Goal: Check status: Check status

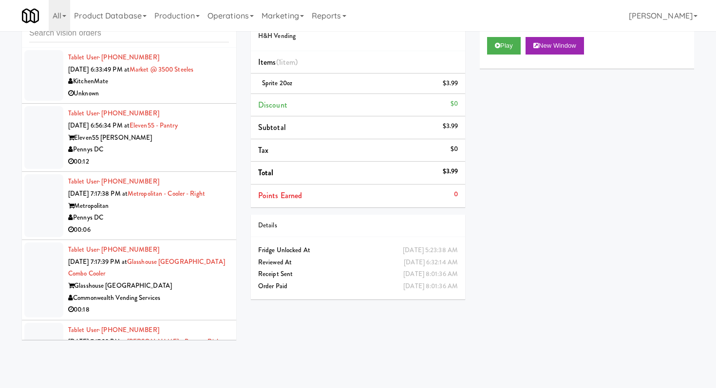
scroll to position [928, 0]
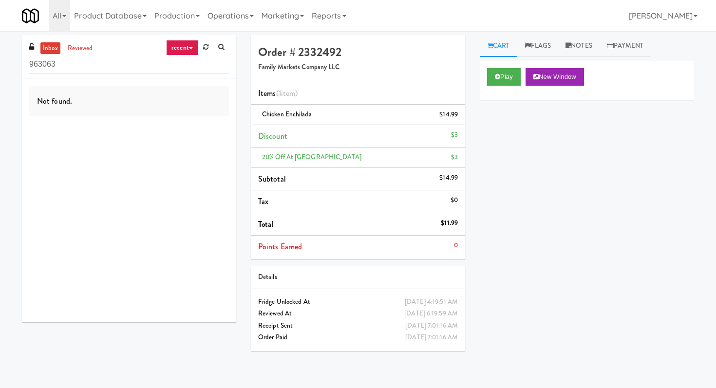
click at [206, 62] on input "963063" at bounding box center [129, 65] width 200 height 18
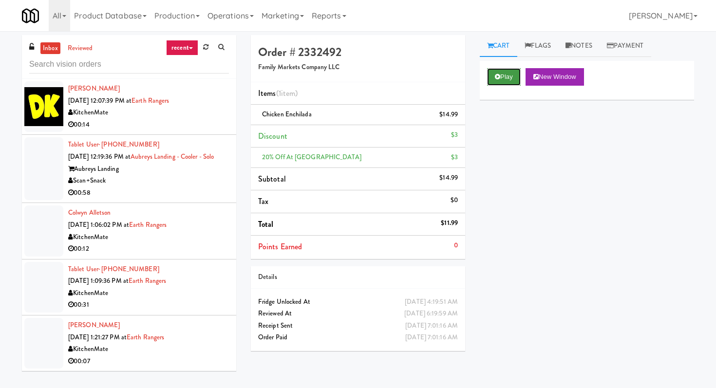
click at [501, 79] on button "Play" at bounding box center [504, 77] width 34 height 18
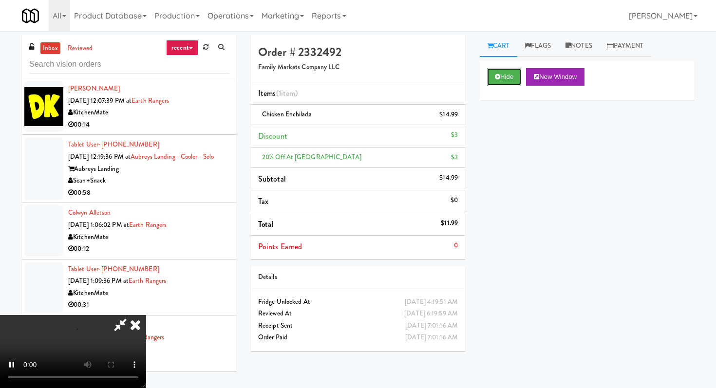
scroll to position [13, 0]
click at [146, 315] on video at bounding box center [73, 351] width 146 height 73
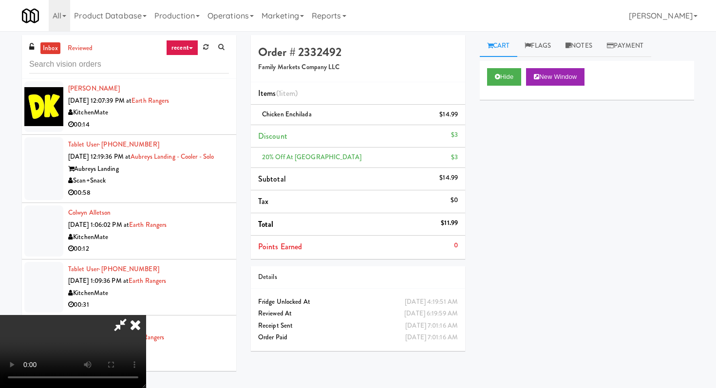
click at [146, 315] on video at bounding box center [73, 351] width 146 height 73
click at [146, 315] on icon at bounding box center [135, 324] width 21 height 19
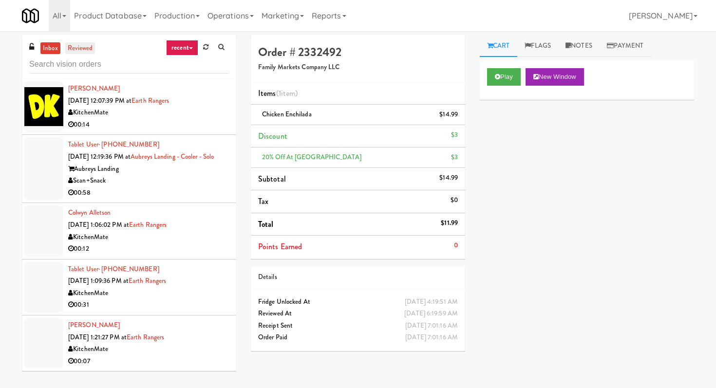
click at [73, 51] on link "reviewed" at bounding box center [80, 48] width 30 height 12
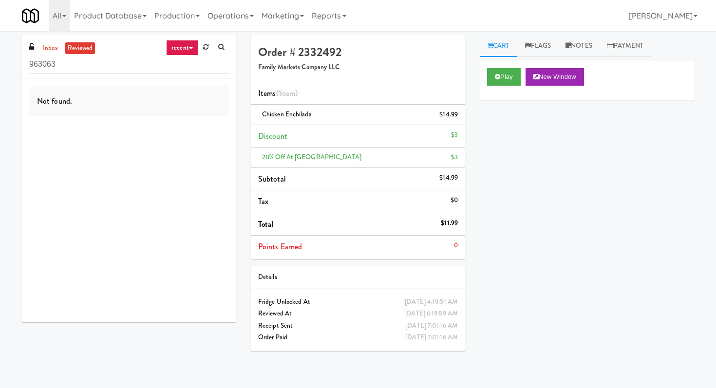
click at [190, 92] on div "Not found." at bounding box center [129, 101] width 200 height 30
click at [191, 70] on input "963063" at bounding box center [129, 65] width 200 height 18
click at [408, 269] on div "Details" at bounding box center [358, 277] width 214 height 22
click at [491, 81] on button "Play" at bounding box center [504, 77] width 34 height 18
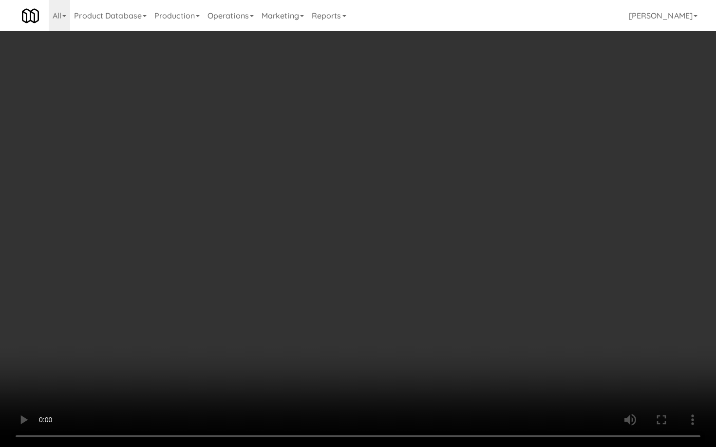
click at [331, 214] on video at bounding box center [358, 223] width 716 height 447
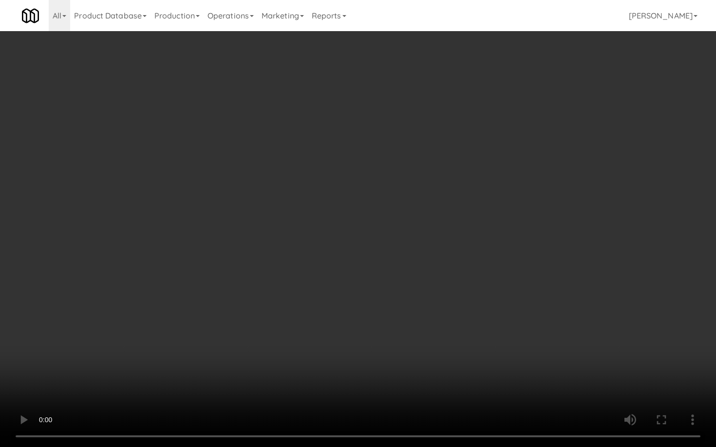
click at [331, 214] on video at bounding box center [358, 223] width 716 height 447
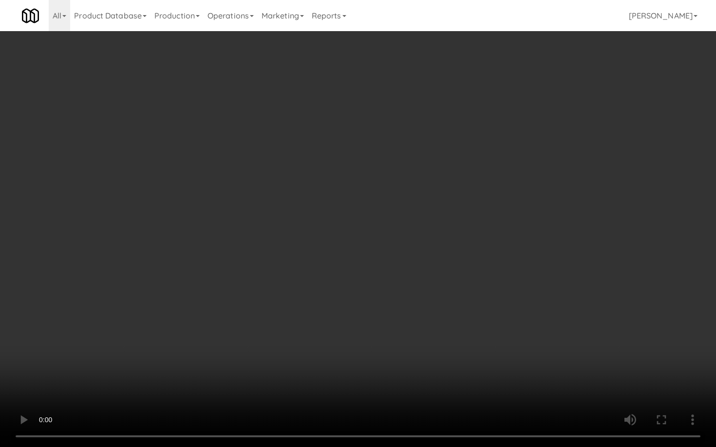
click at [331, 214] on video at bounding box center [358, 223] width 716 height 447
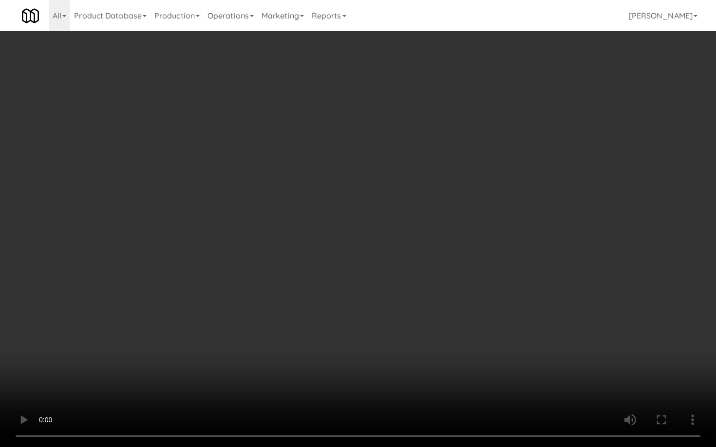
click at [331, 214] on video at bounding box center [358, 223] width 716 height 447
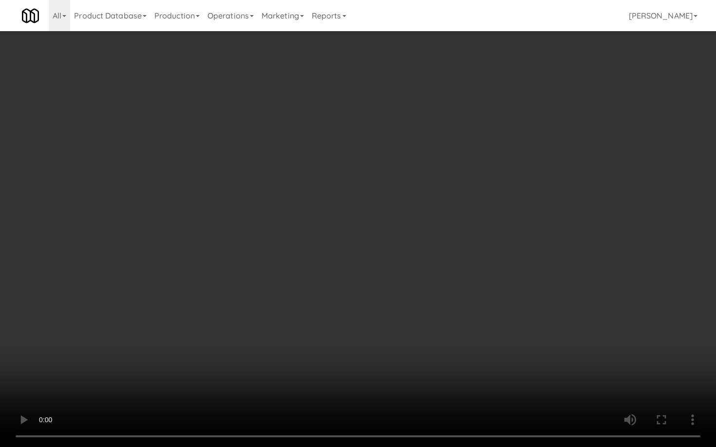
click at [331, 214] on video at bounding box center [358, 223] width 716 height 447
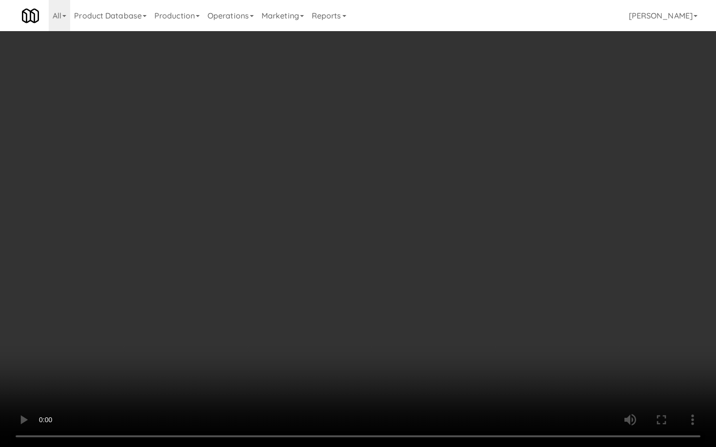
click at [331, 214] on video at bounding box center [358, 223] width 716 height 447
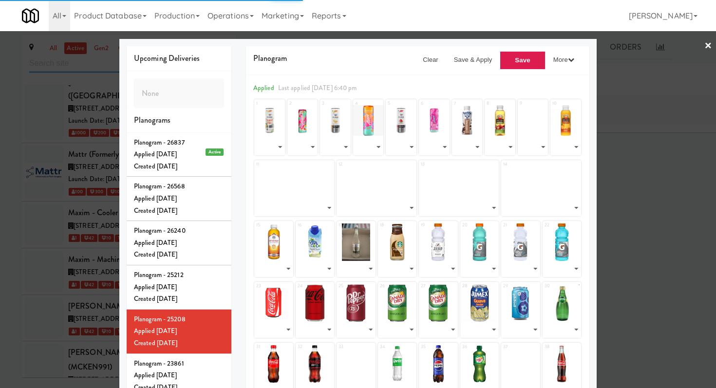
scroll to position [34431, 0]
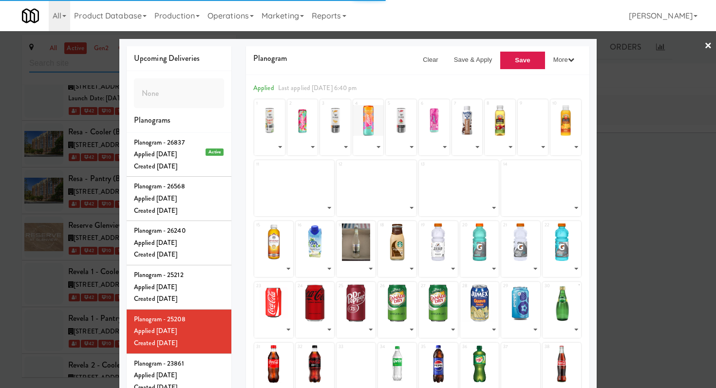
select select "number:246986"
select select "number:226152"
select select "number:226153"
select select "number:226150"
select select "number:226151"
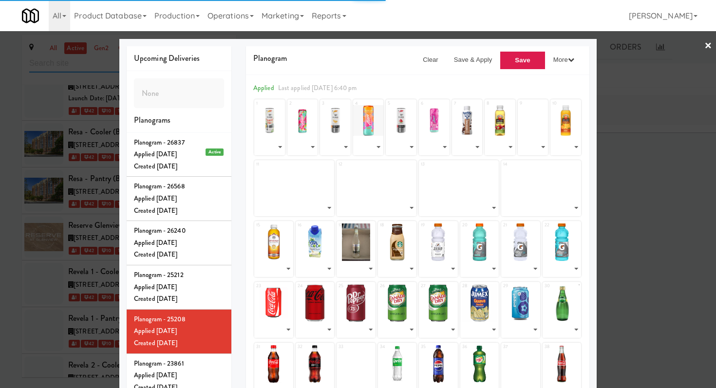
select select "number:226154"
select select "number:226149"
select select "number:226148"
select select "number:263852"
select select "number:226146"
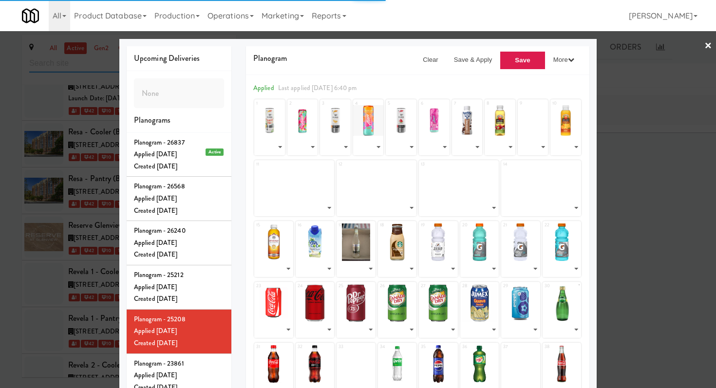
select select "number:263851"
select select "number:276199"
select select "number:276198"
select select "number:276197"
select select "number:226140"
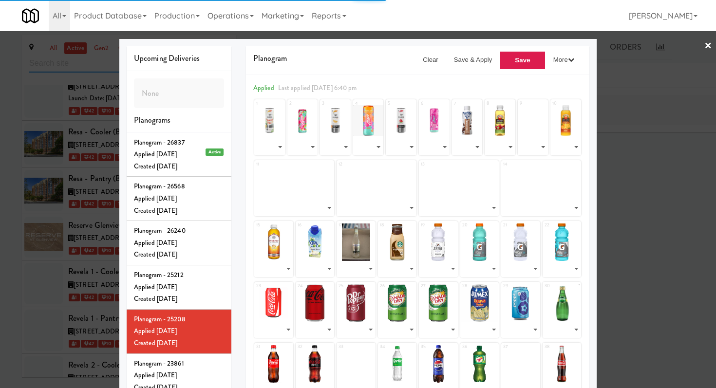
select select "number:245521"
select select "number:226138"
select select "number:226137"
select select "number:265663"
select select "number:226135"
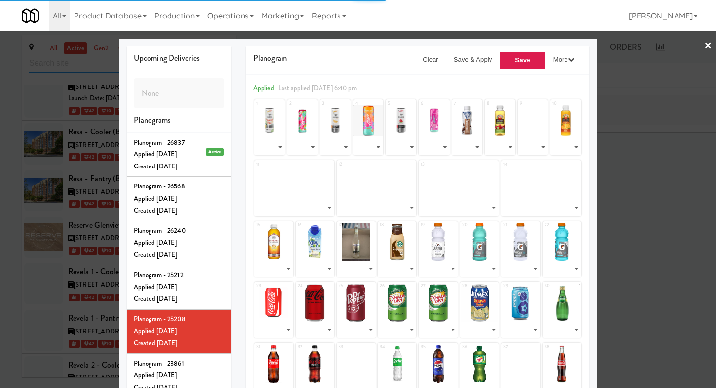
select select "number:226134"
select select "number:226133"
select select "number:226132"
select select "number:226130"
select select "number:226129"
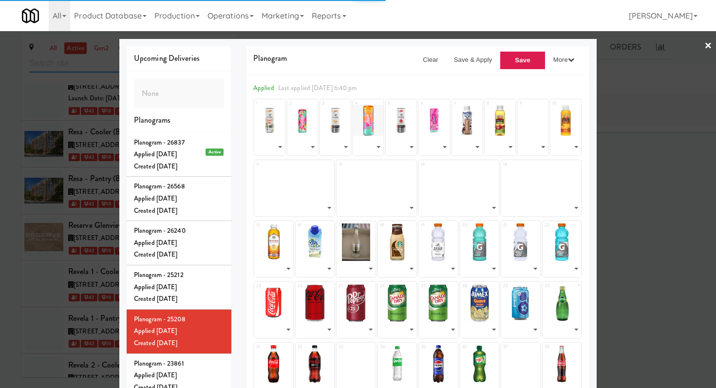
select select "number:268080"
select select "number:226128"
select select "number:276196"
select select "number:276195"
select select "number:226125"
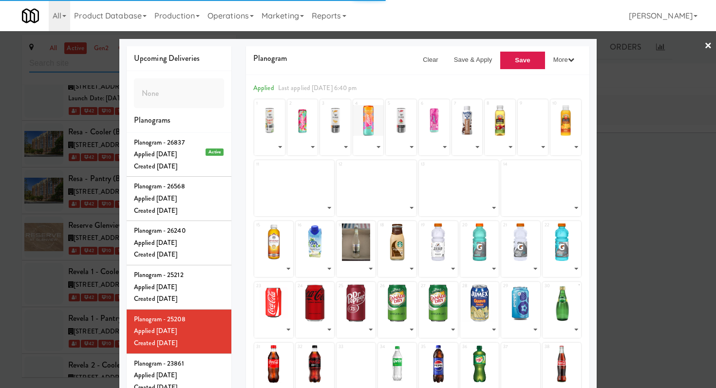
select select "number:226124"
select select "number:226122"
select select "number:268079"
select select "number:226121"
select select "number:226119"
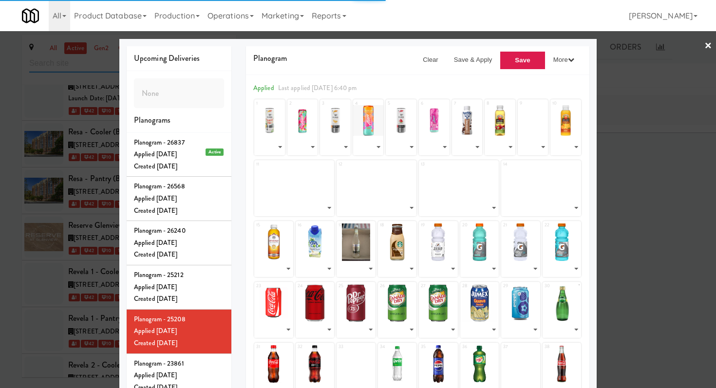
select select "number:268078"
select select "number:226118"
select select "number:226117"
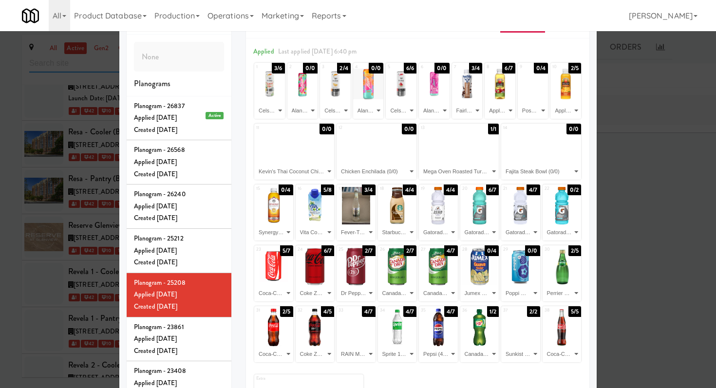
scroll to position [38, 0]
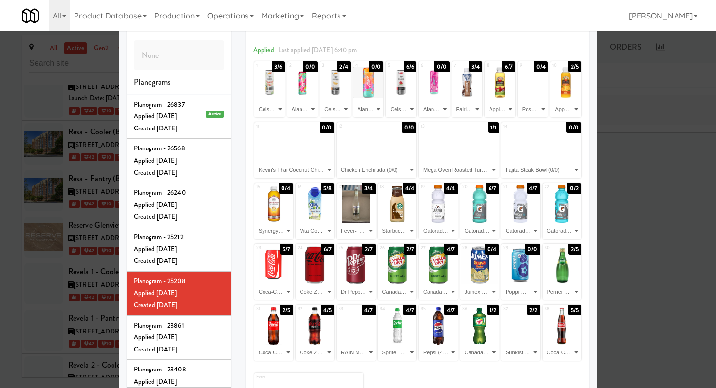
click at [303, 156] on div at bounding box center [294, 143] width 80 height 37
